Goal: Information Seeking & Learning: Learn about a topic

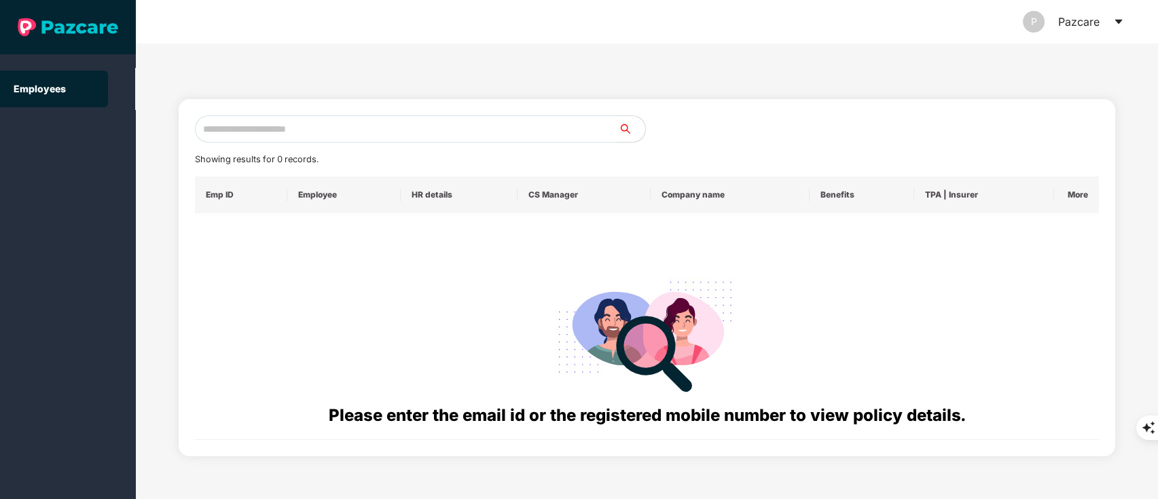
click at [261, 131] on input "text" at bounding box center [407, 128] width 424 height 27
paste input "**********"
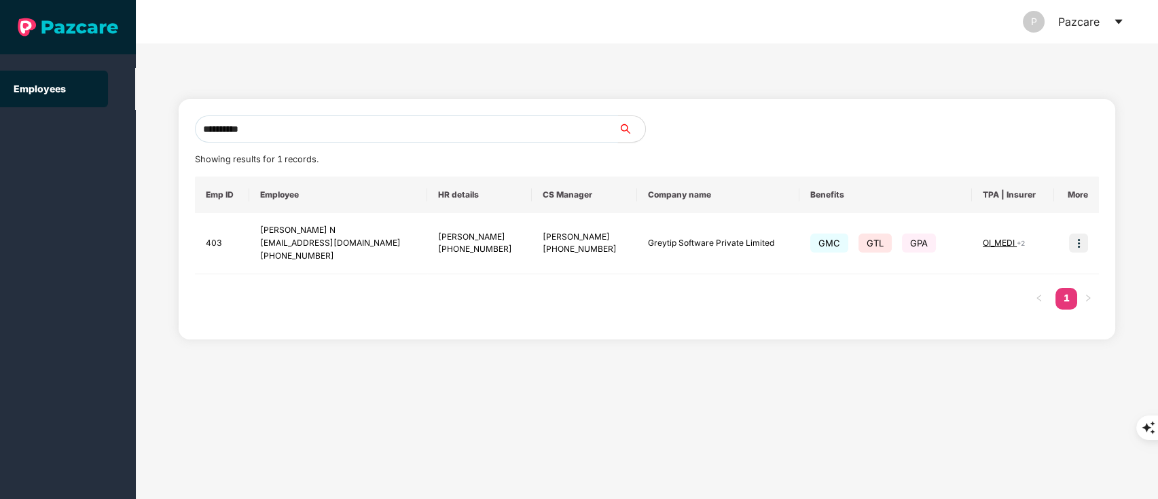
type input "**********"
click at [296, 129] on input "**********" at bounding box center [407, 128] width 424 height 27
click at [1080, 247] on img at bounding box center [1078, 243] width 19 height 19
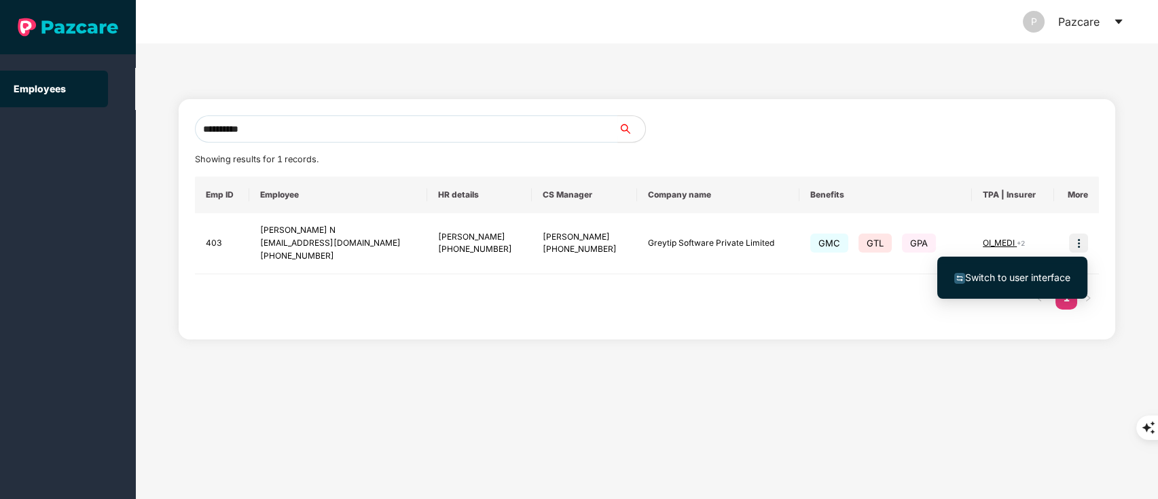
click at [1017, 285] on li "Switch to user interface" at bounding box center [1012, 277] width 150 height 29
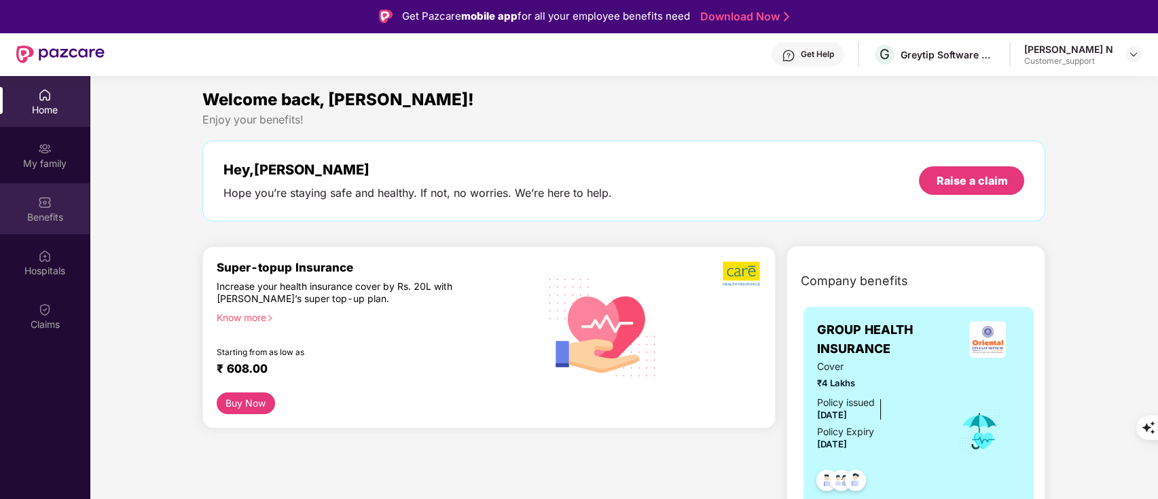
click at [35, 215] on div "Benefits" at bounding box center [45, 217] width 90 height 14
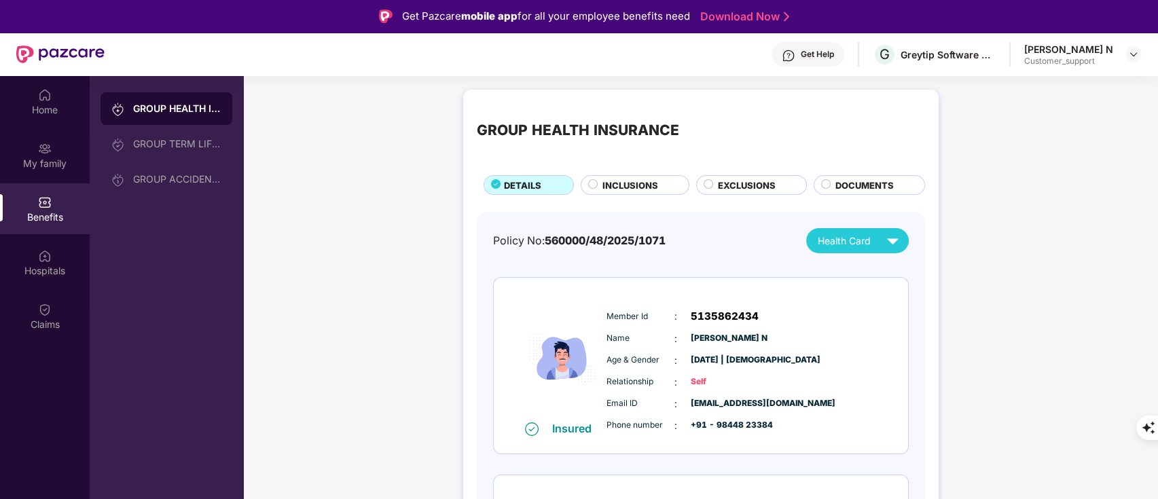
click at [874, 175] on div "DOCUMENTS" at bounding box center [868, 185] width 111 height 20
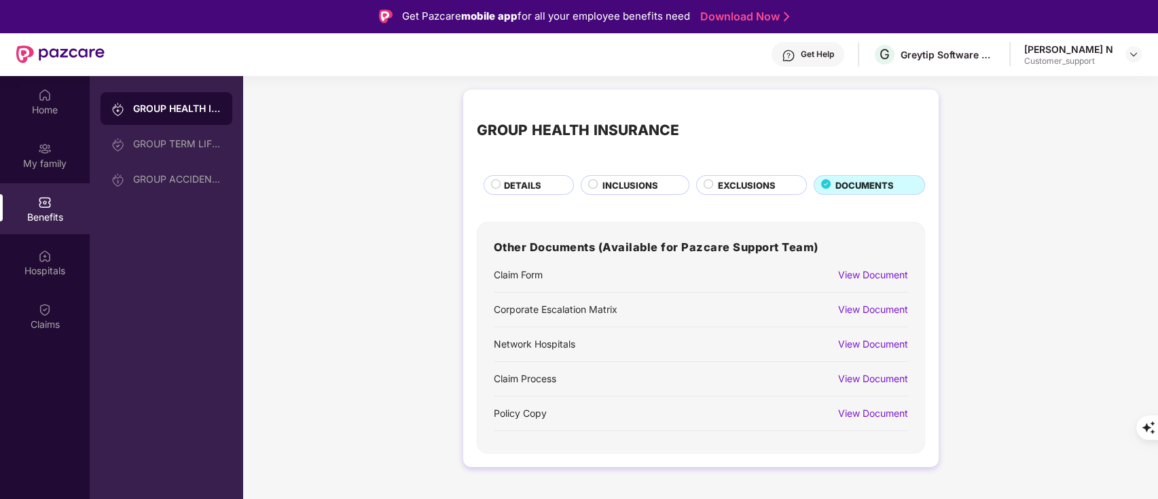
click at [855, 268] on div "View Document" at bounding box center [873, 275] width 70 height 15
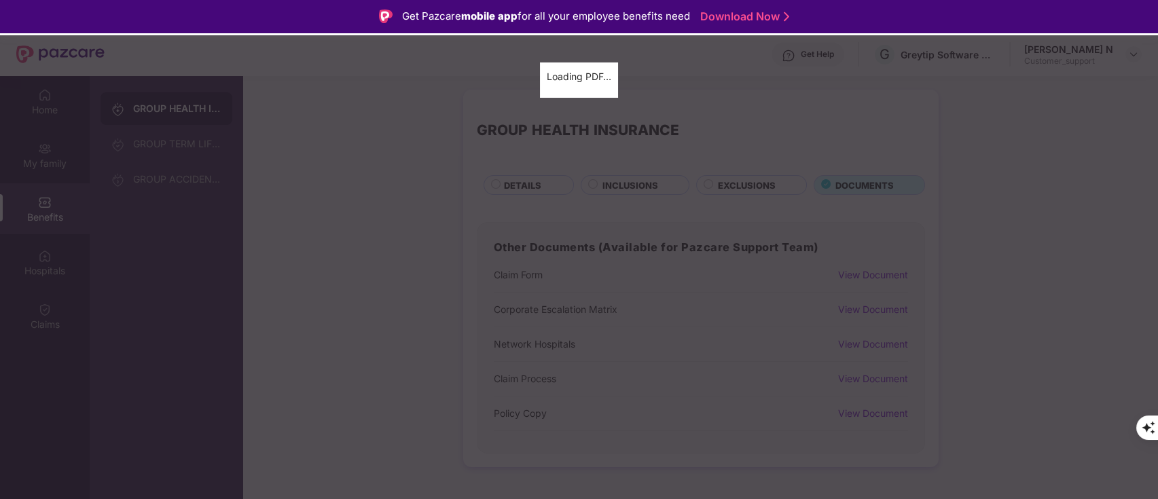
scroll to position [76, 0]
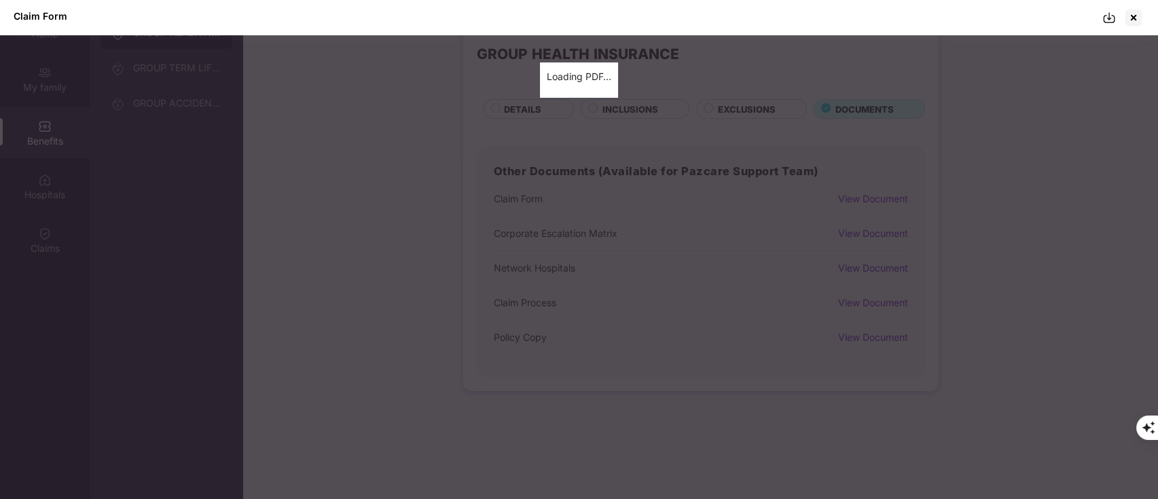
click at [1110, 18] on img at bounding box center [1109, 18] width 14 height 14
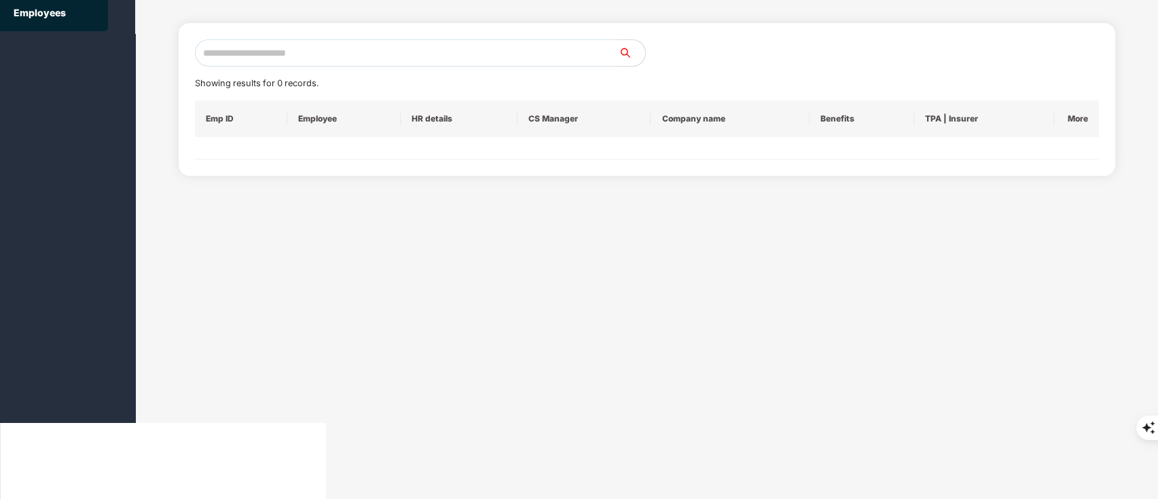
scroll to position [0, 0]
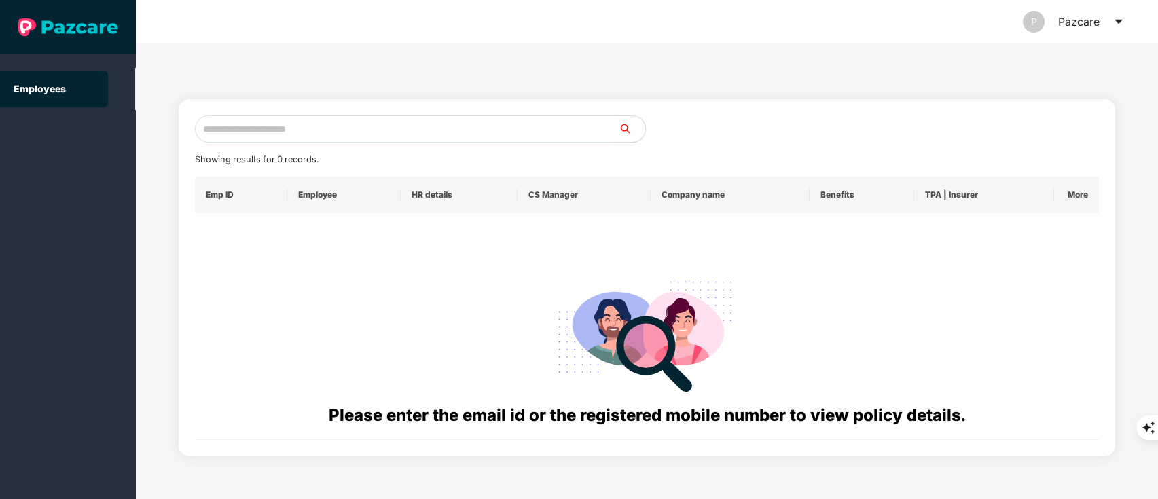
click at [232, 128] on input "text" at bounding box center [407, 128] width 424 height 27
paste input "**********"
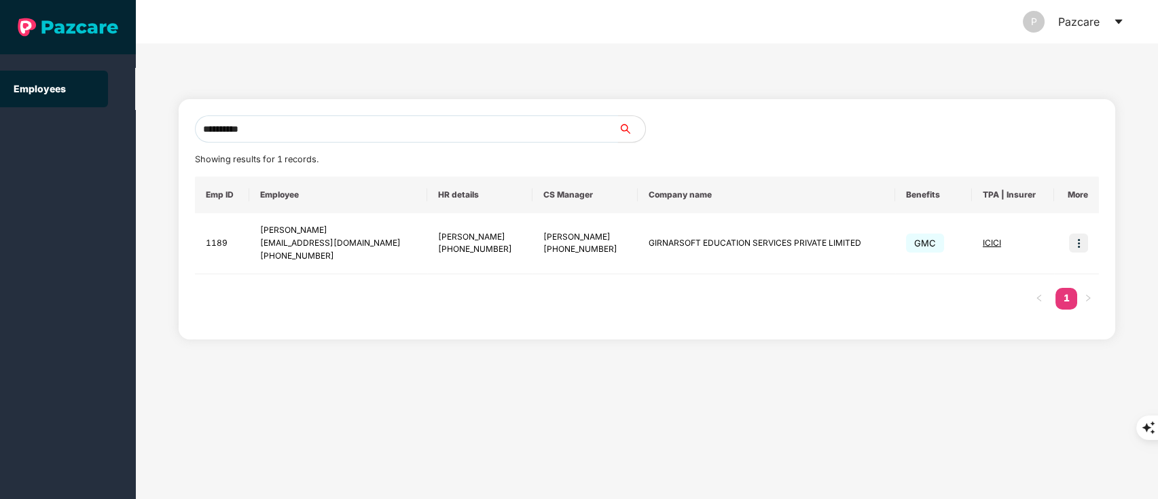
type input "**********"
click at [1074, 238] on img at bounding box center [1078, 243] width 19 height 19
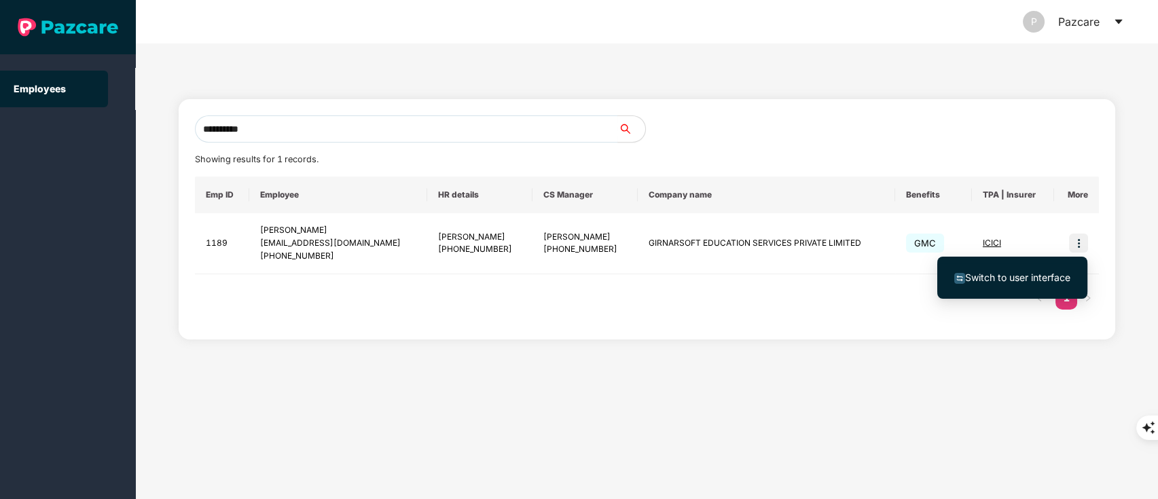
click at [1000, 276] on span "Switch to user interface" at bounding box center [1017, 278] width 105 height 12
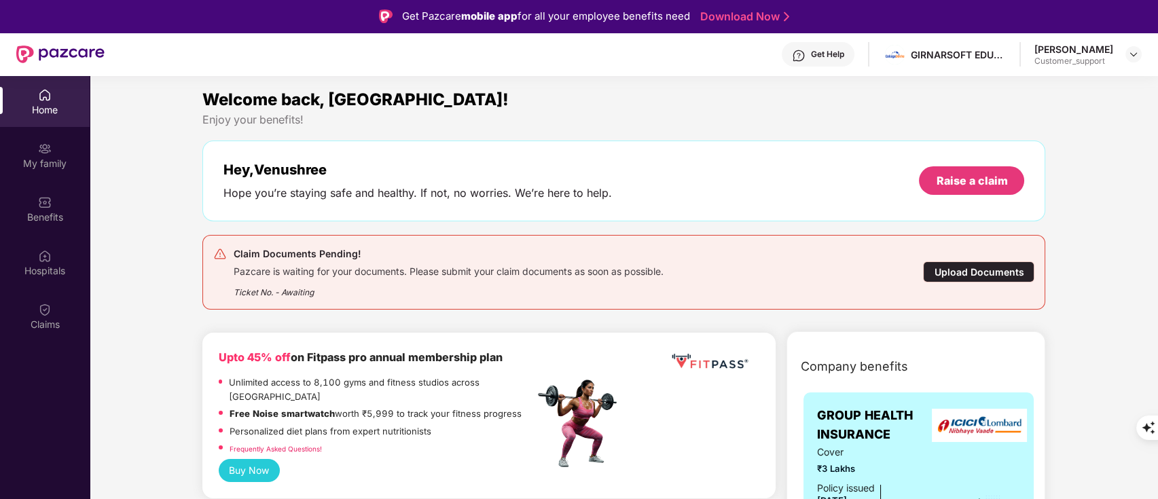
click at [439, 311] on div "Welcome back, [GEOGRAPHIC_DATA]! Enjoy your benefits! Hey, Venushree Hope you’r…" at bounding box center [624, 204] width 854 height 234
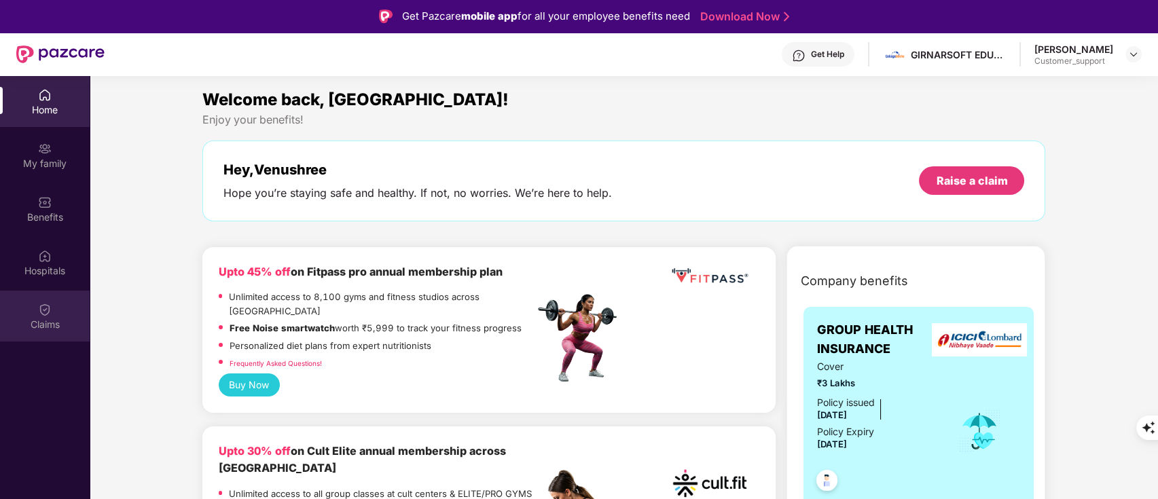
click at [38, 329] on div "Claims" at bounding box center [45, 325] width 90 height 14
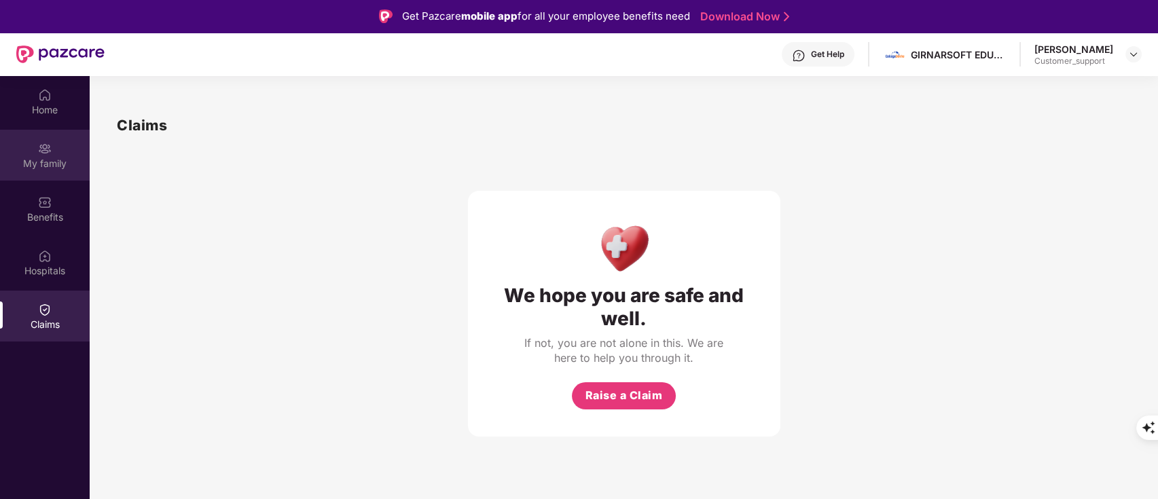
click at [62, 175] on div "My family" at bounding box center [45, 155] width 90 height 51
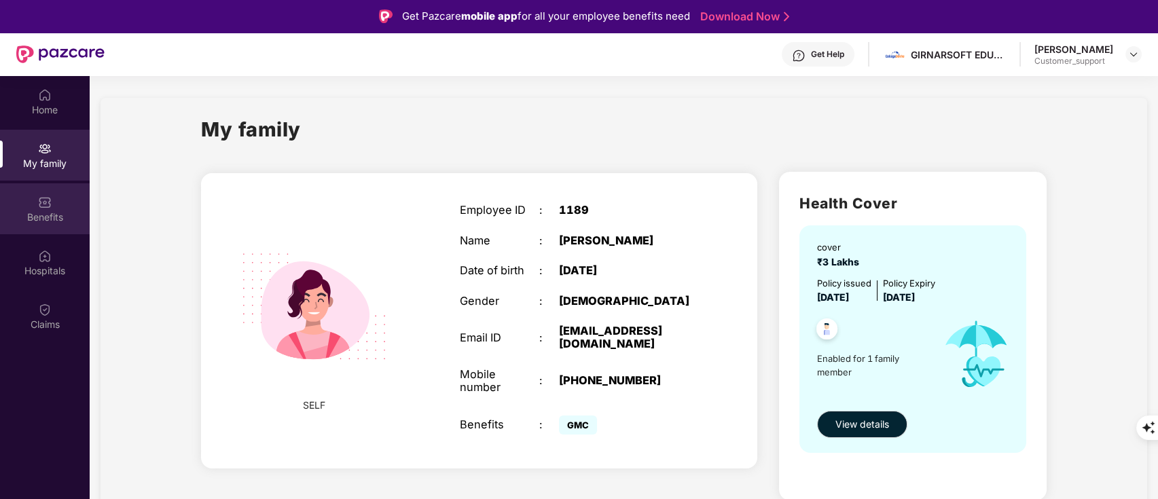
click at [46, 216] on div "Benefits" at bounding box center [45, 217] width 90 height 14
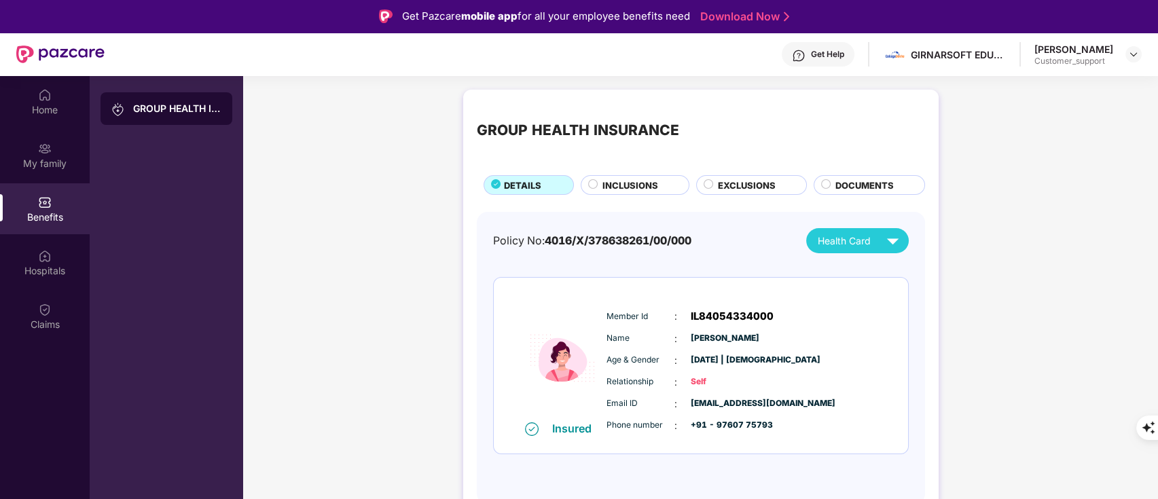
click at [620, 183] on span "INCLUSIONS" at bounding box center [630, 186] width 56 height 14
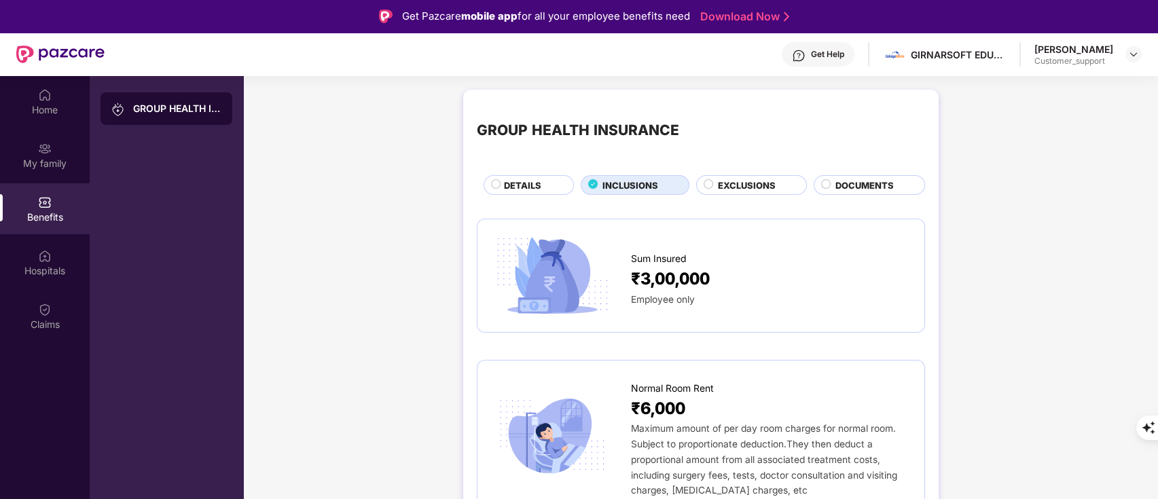
click at [747, 192] on span "EXCLUSIONS" at bounding box center [747, 186] width 58 height 14
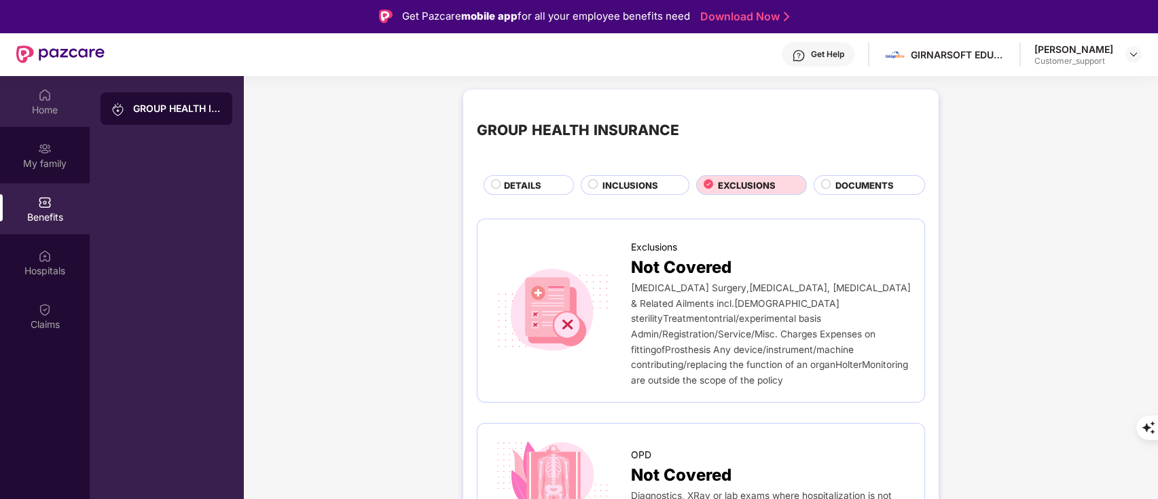
click at [49, 100] on img at bounding box center [45, 95] width 14 height 14
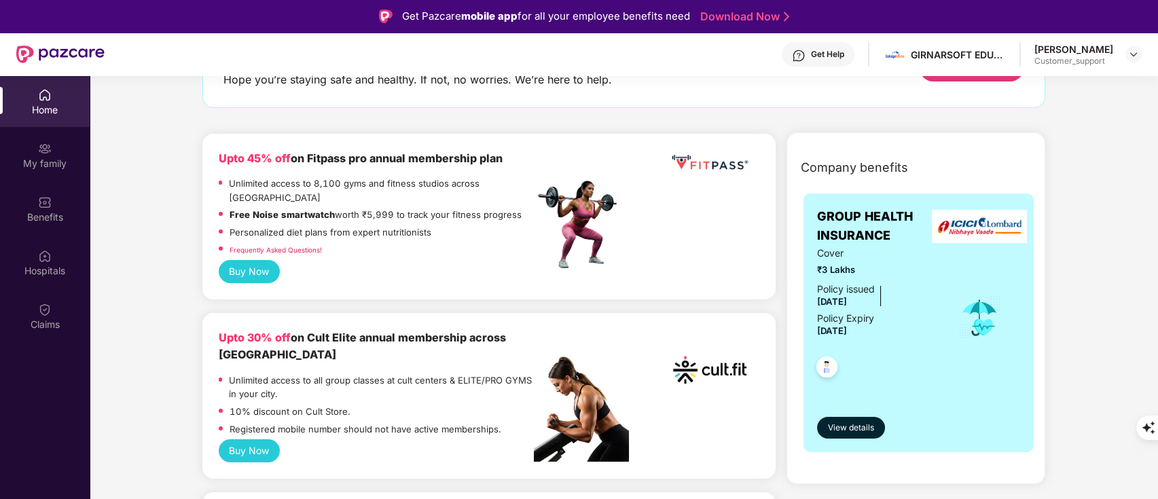
scroll to position [115, 0]
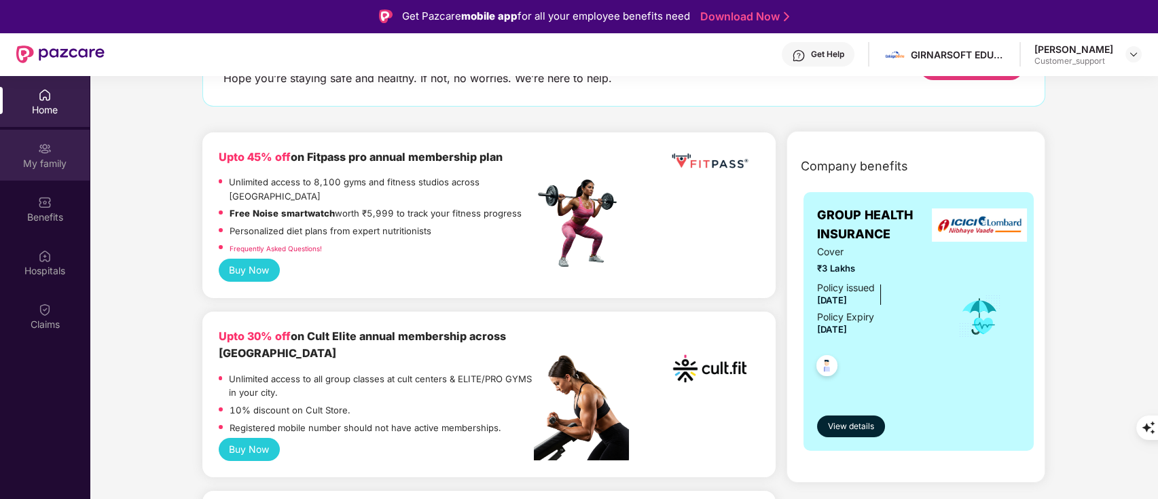
click at [46, 168] on div "My family" at bounding box center [45, 164] width 90 height 14
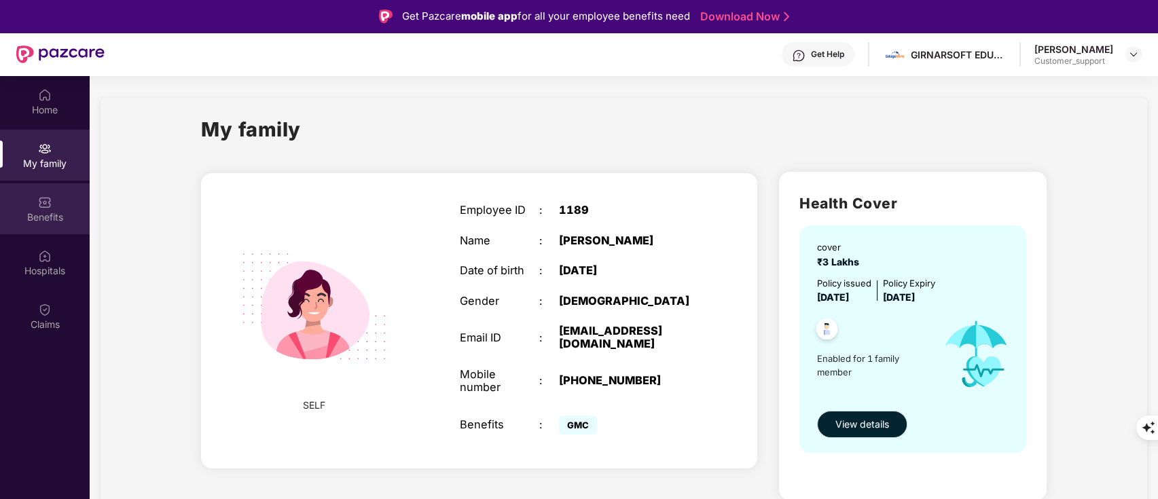
click at [43, 207] on img at bounding box center [45, 203] width 14 height 14
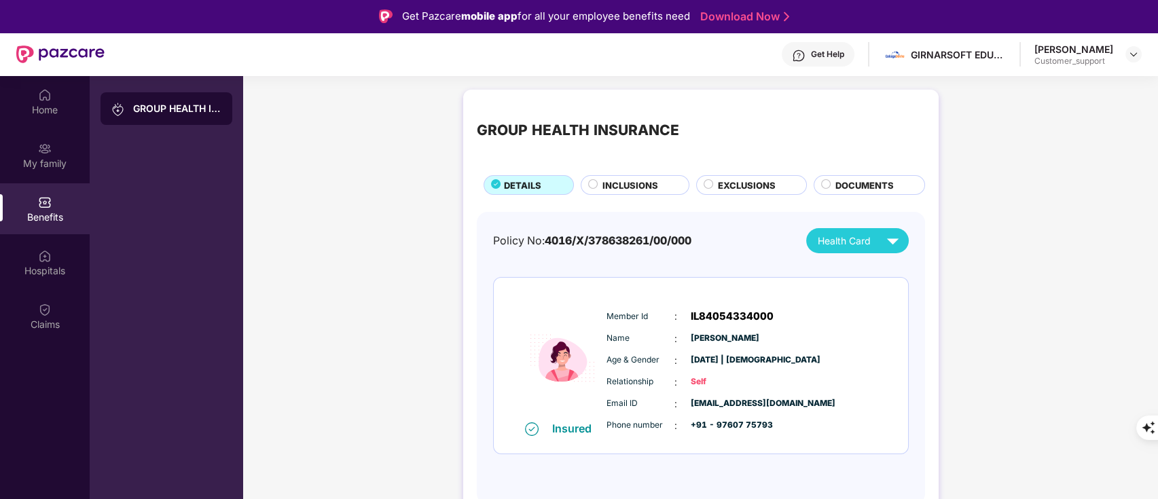
click at [619, 188] on span "INCLUSIONS" at bounding box center [630, 186] width 56 height 14
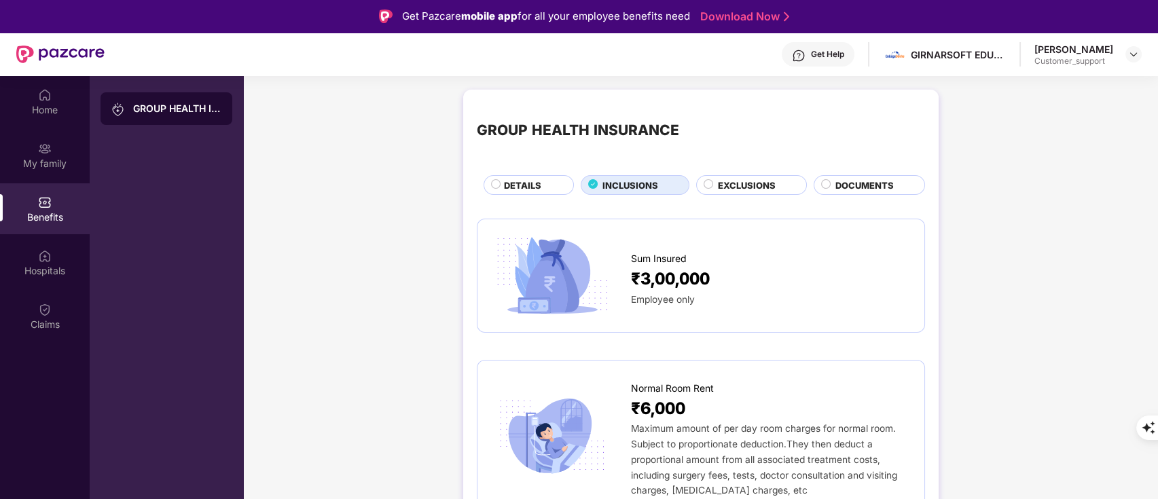
click at [538, 177] on div "DETAILS" at bounding box center [528, 185] width 90 height 20
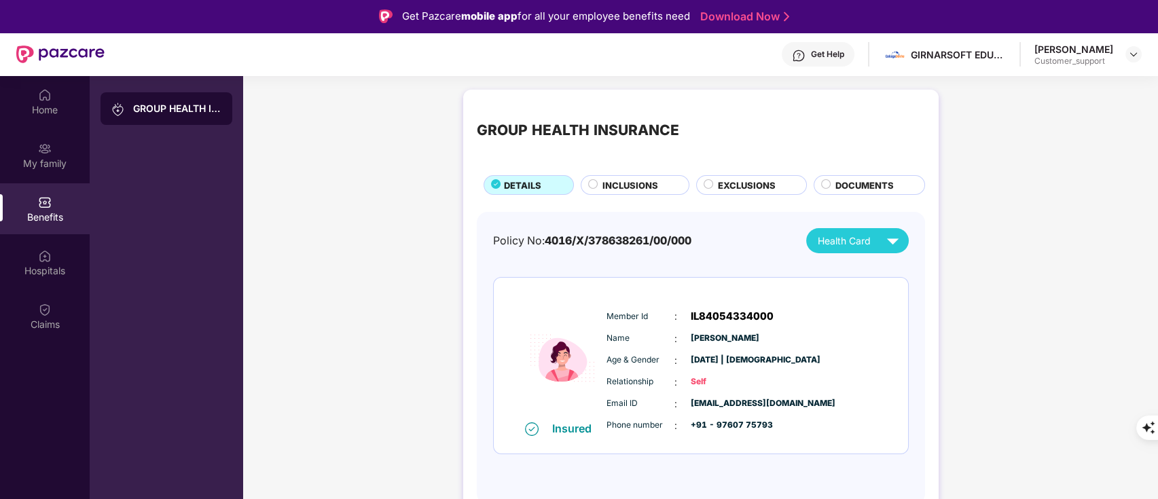
click at [600, 175] on div "INCLUSIONS" at bounding box center [635, 185] width 109 height 20
